Goal: Information Seeking & Learning: Learn about a topic

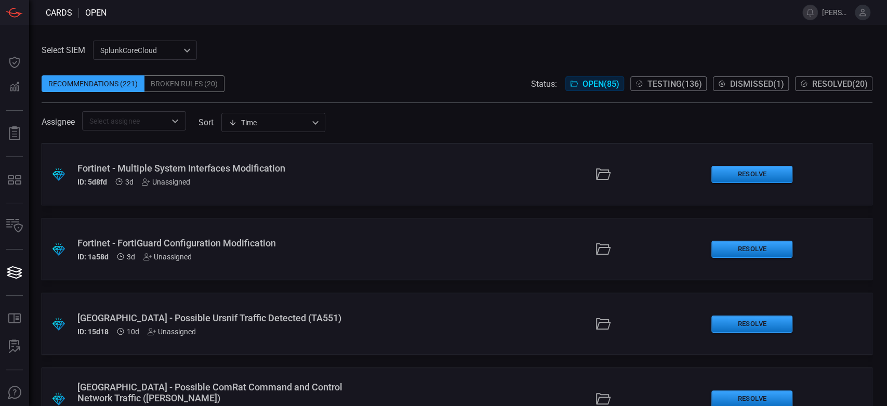
click at [654, 81] on span "Testing ( 136 )" at bounding box center [674, 84] width 55 height 10
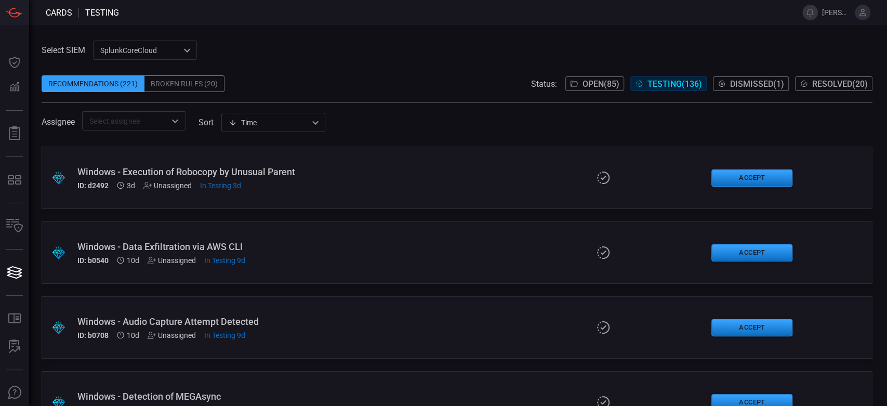
scroll to position [231, 0]
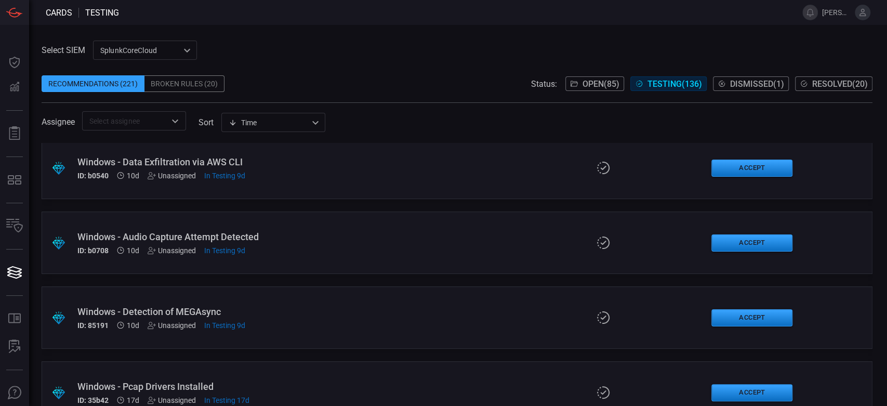
click at [851, 88] on span "Resolved ( 20 )" at bounding box center [840, 84] width 56 height 10
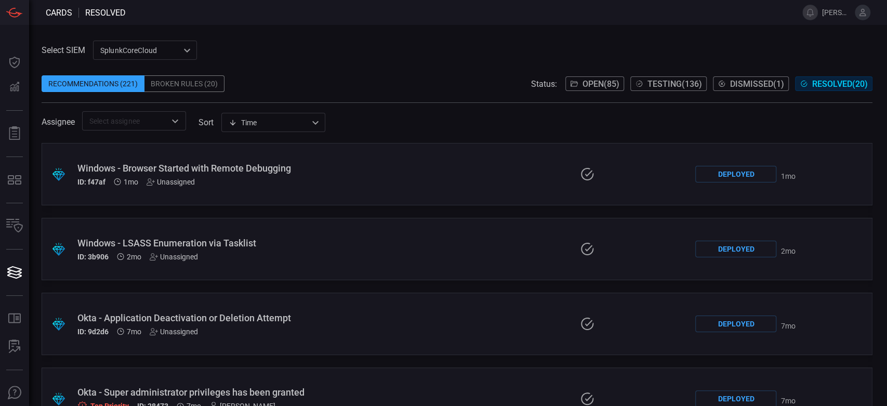
click at [590, 79] on span "Open ( 85 )" at bounding box center [600, 84] width 37 height 10
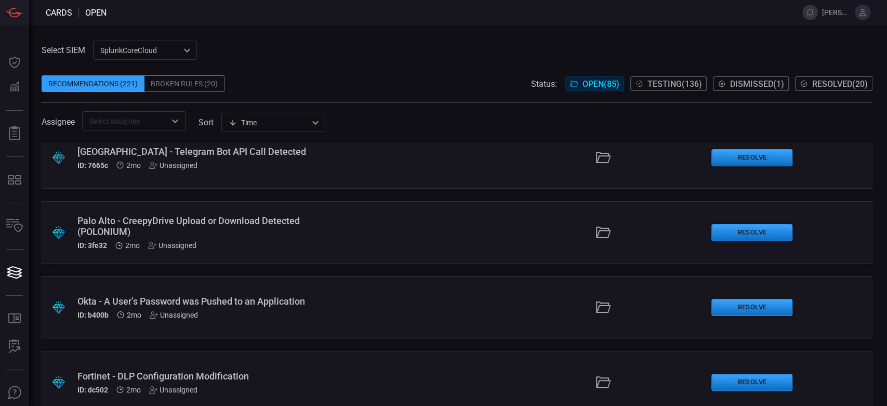
scroll to position [1622, 0]
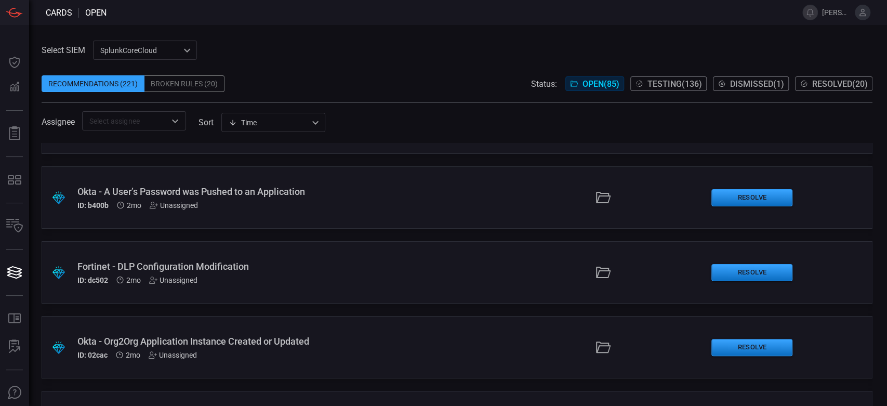
click at [661, 80] on span "Testing ( 136 )" at bounding box center [674, 84] width 55 height 10
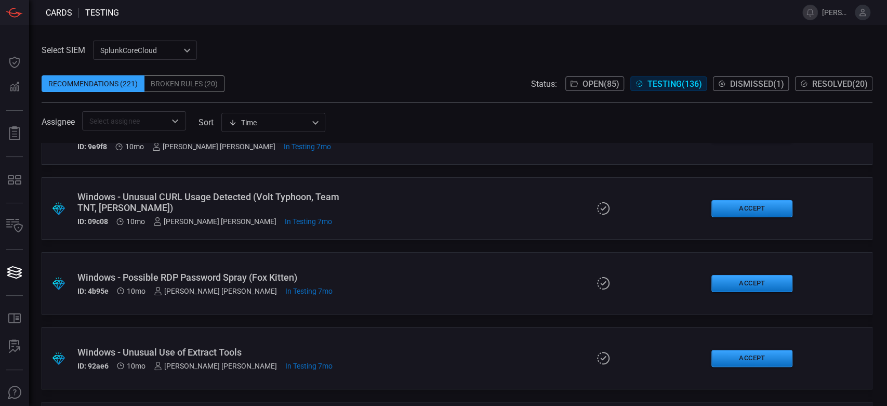
scroll to position [8639, 0]
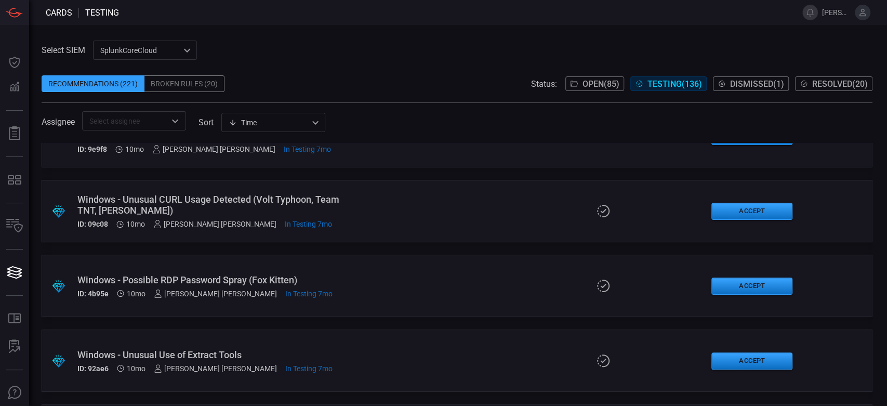
click at [244, 274] on div "Windows - Possible RDP Password Spray (Fox Kitten)" at bounding box center [210, 279] width 267 height 11
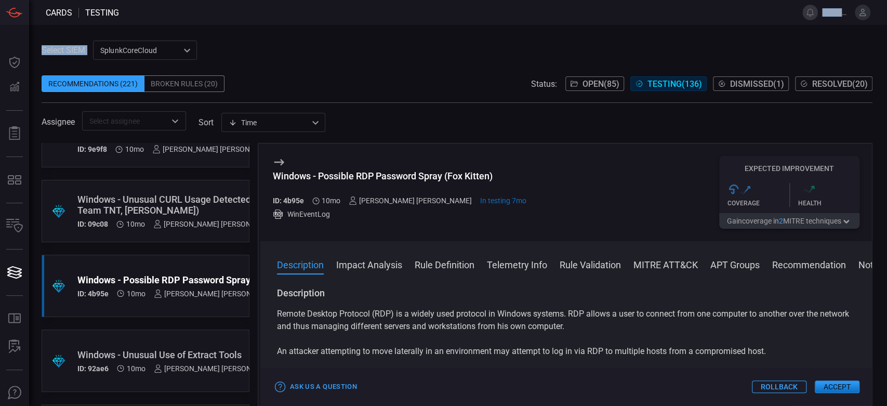
click at [552, 0] on html "Cards testing [PERSON_NAME][EMAIL_ADDRESS][PERSON_NAME][DOMAIN_NAME] Dashboard …" at bounding box center [443, 203] width 887 height 406
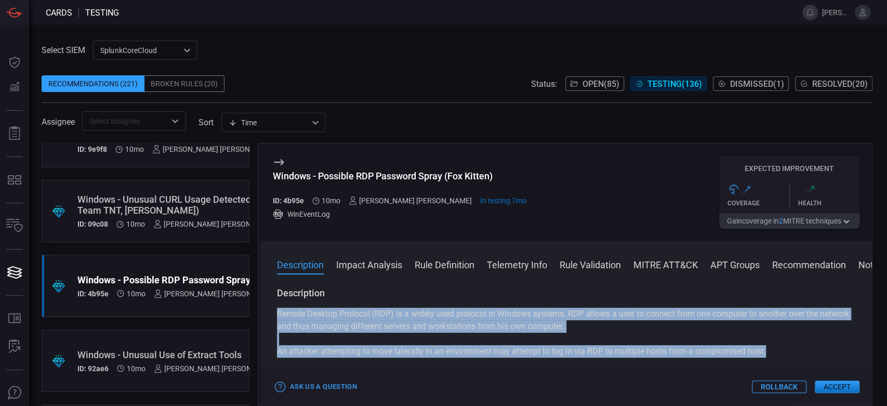
drag, startPoint x: 769, startPoint y: 349, endPoint x: 272, endPoint y: 305, distance: 498.5
click at [272, 305] on div "Description Remote Desktop Protocol (RDP) is a widely used protocol in Windows …" at bounding box center [565, 344] width 611 height 115
copy div "Remote Desktop Protocol (RDP) is a widely used protocol in Windows systems. RDP…"
